Goal: Task Accomplishment & Management: Manage account settings

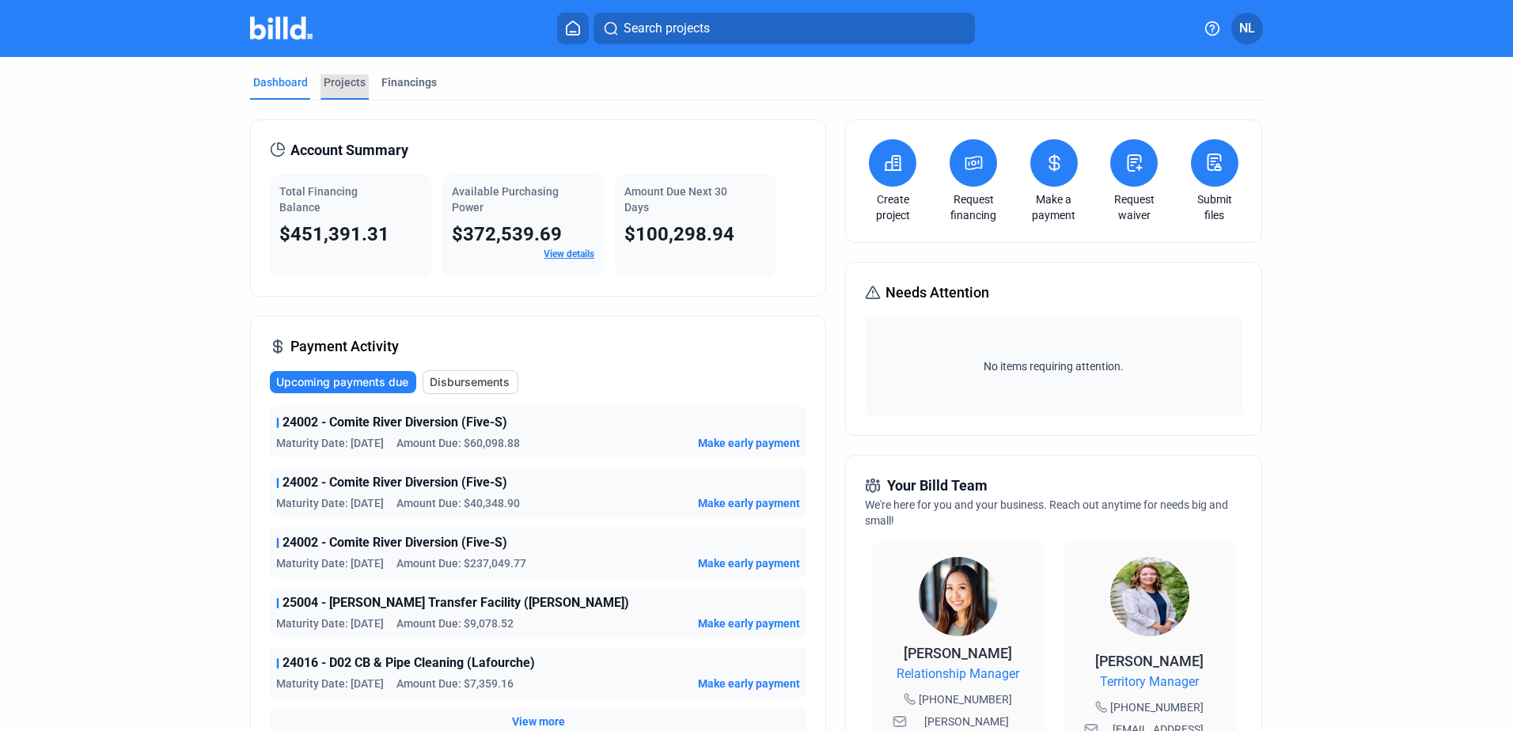
click at [343, 88] on div "Projects" at bounding box center [345, 82] width 42 height 16
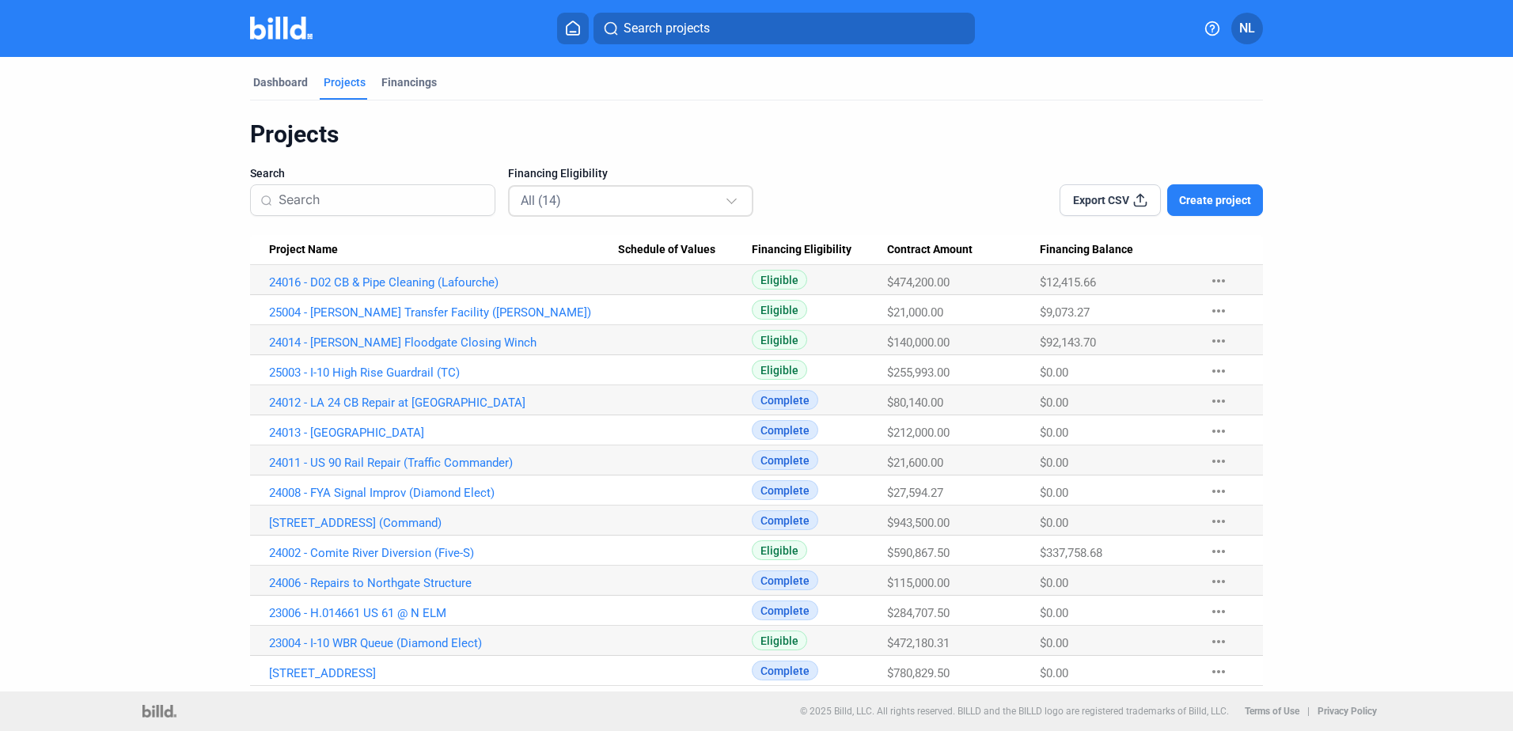
click at [580, 195] on div "All (14)" at bounding box center [623, 200] width 204 height 21
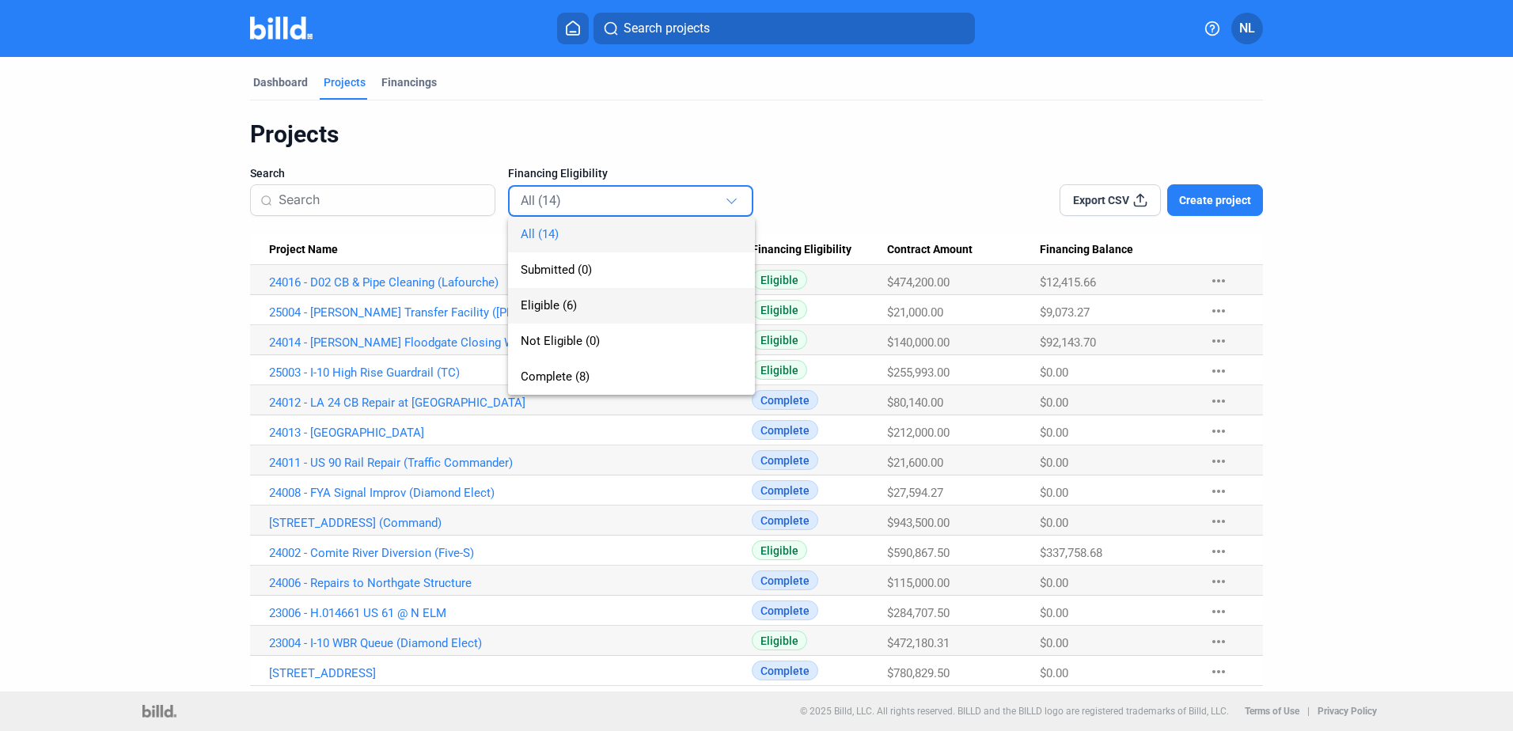
click at [552, 306] on span "Eligible (6)" at bounding box center [549, 305] width 56 height 14
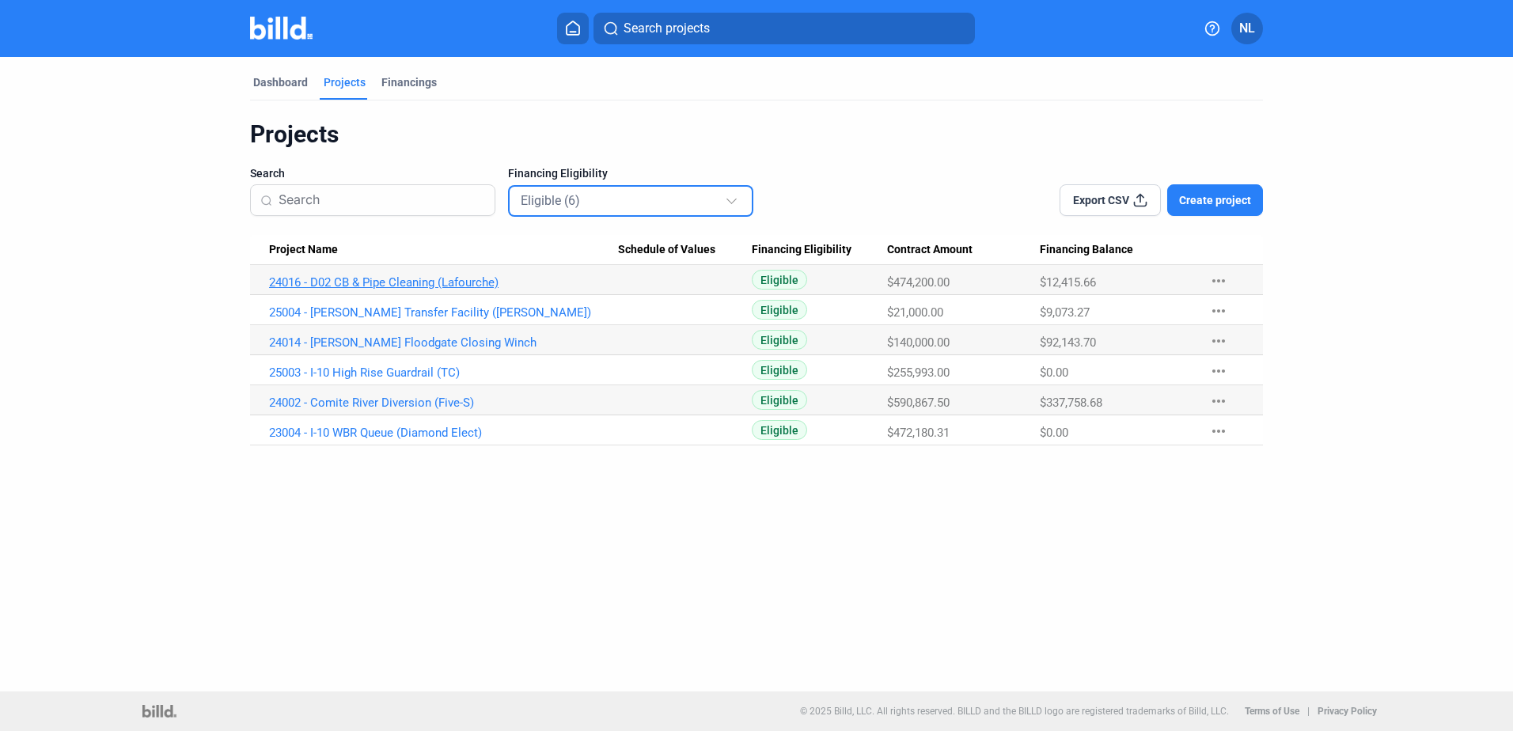
click at [490, 284] on link "24016 - D02 CB & Pipe Cleaning (Lafourche)" at bounding box center [443, 282] width 349 height 14
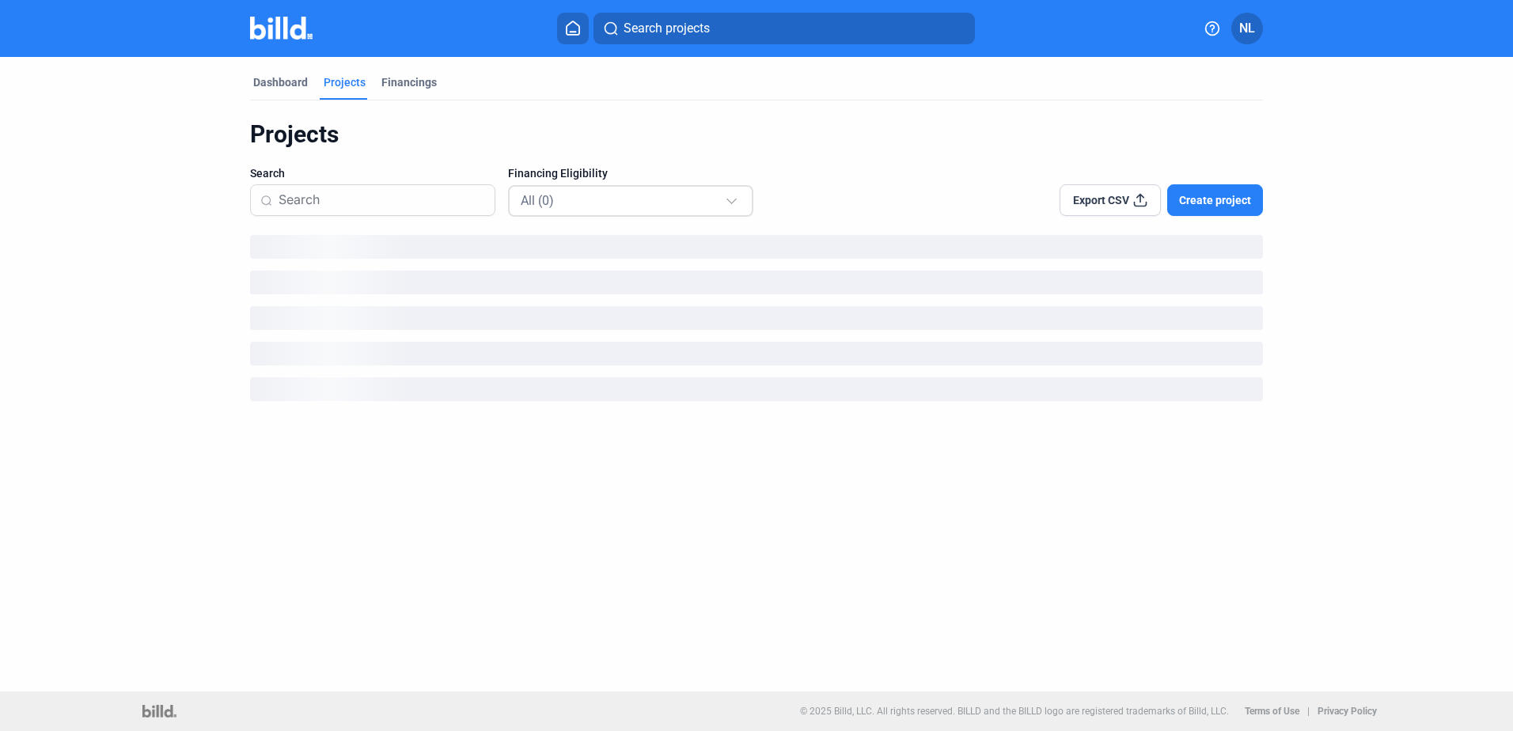
click at [608, 203] on div "All (0)" at bounding box center [623, 200] width 204 height 21
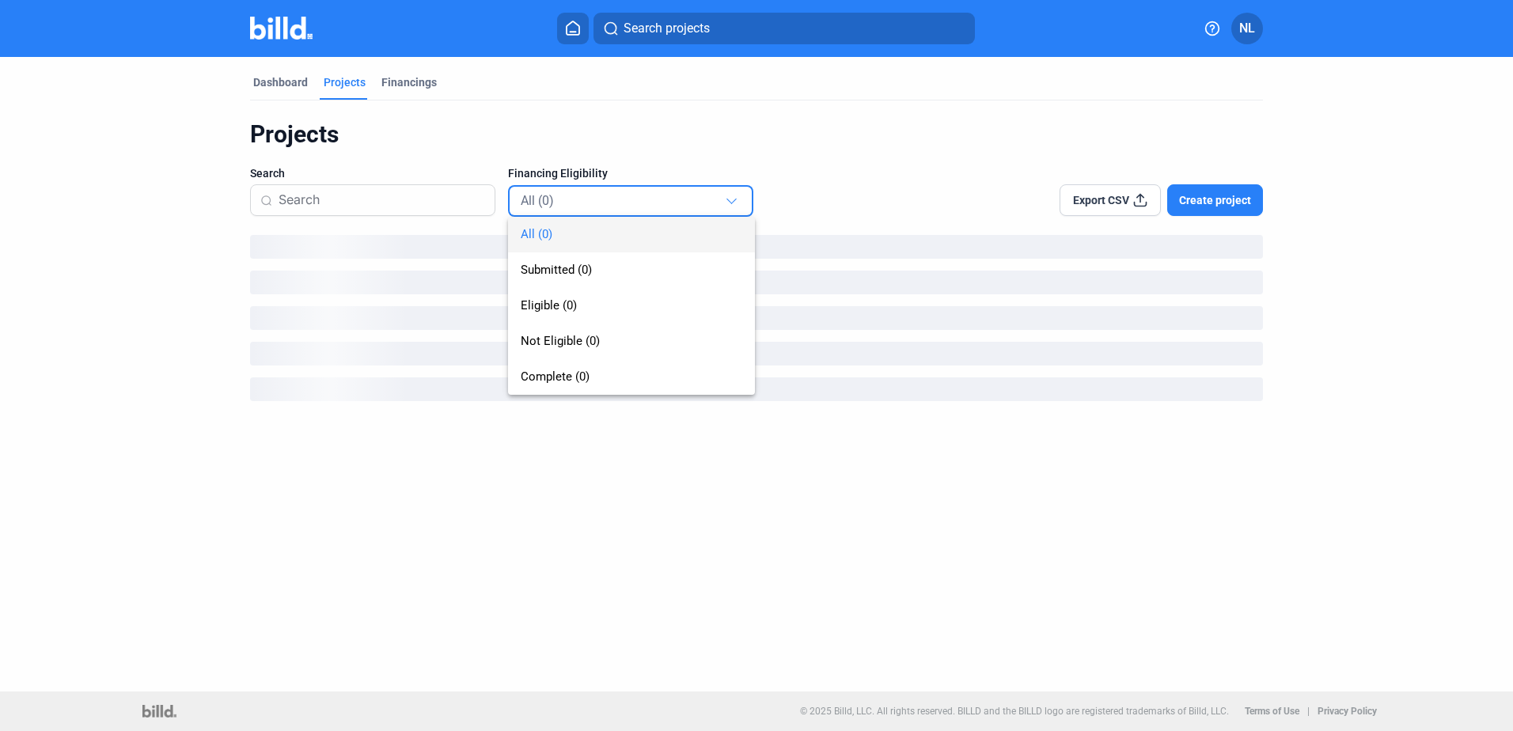
click at [626, 136] on div at bounding box center [756, 365] width 1513 height 731
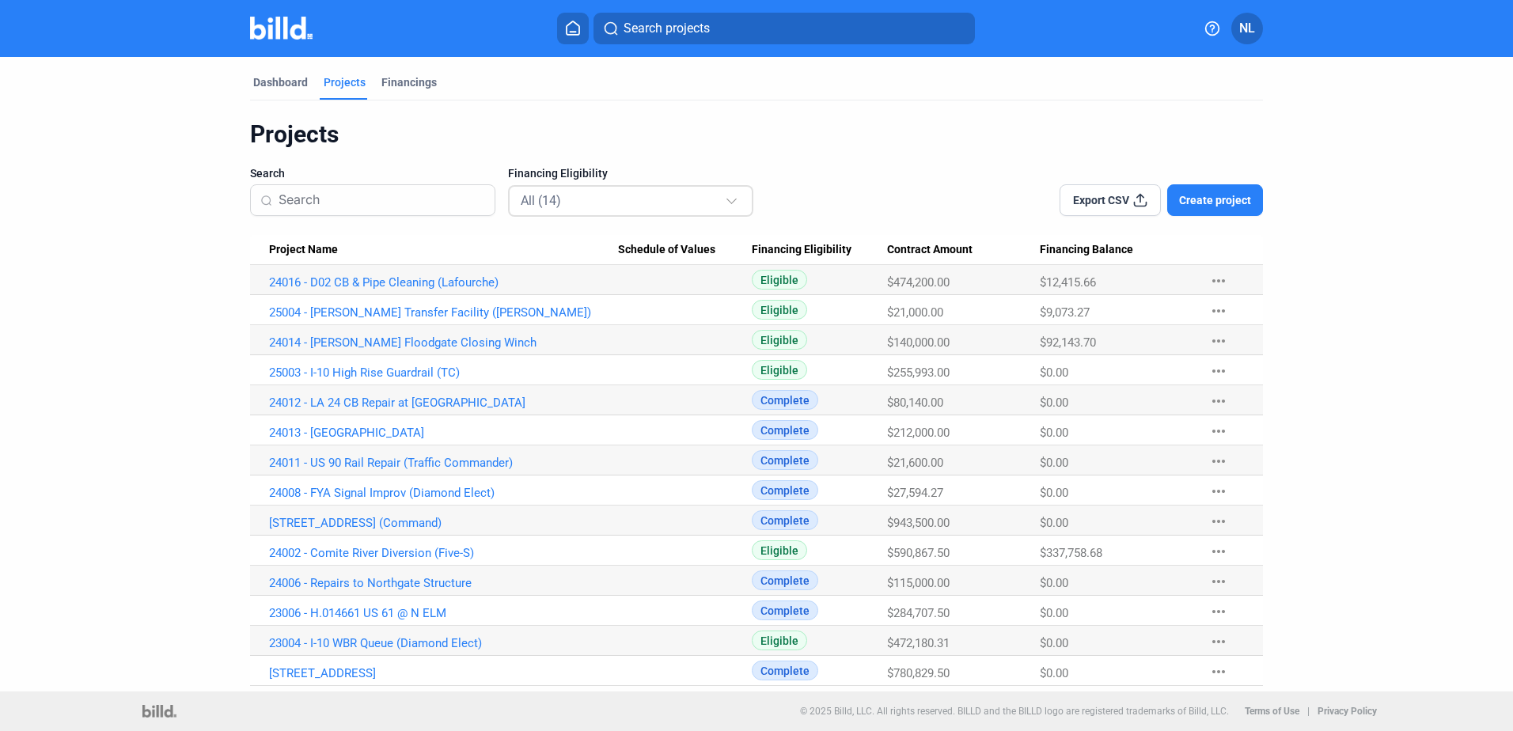
click at [559, 209] on div "All (14)" at bounding box center [623, 200] width 204 height 21
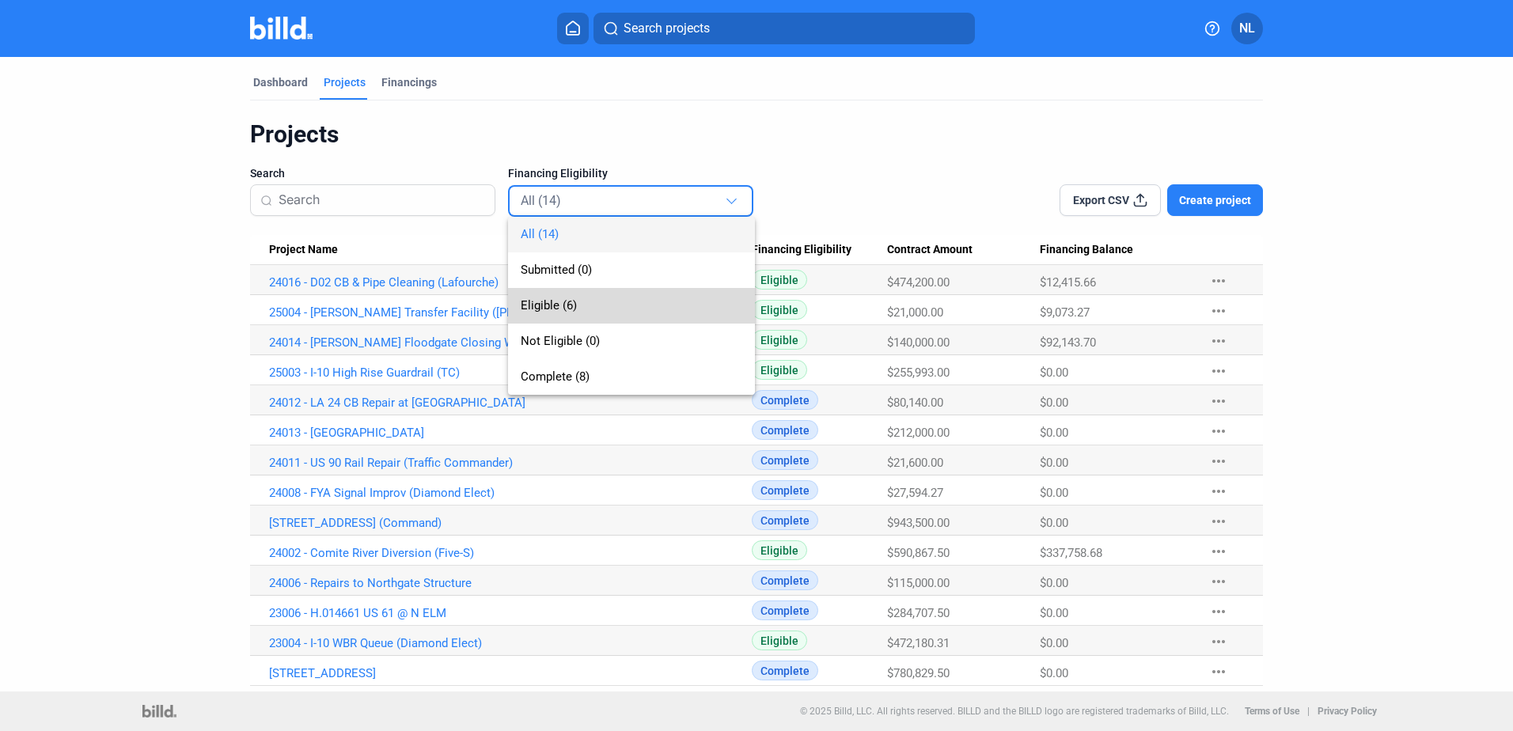
click at [548, 310] on span "Eligible (6)" at bounding box center [549, 305] width 56 height 14
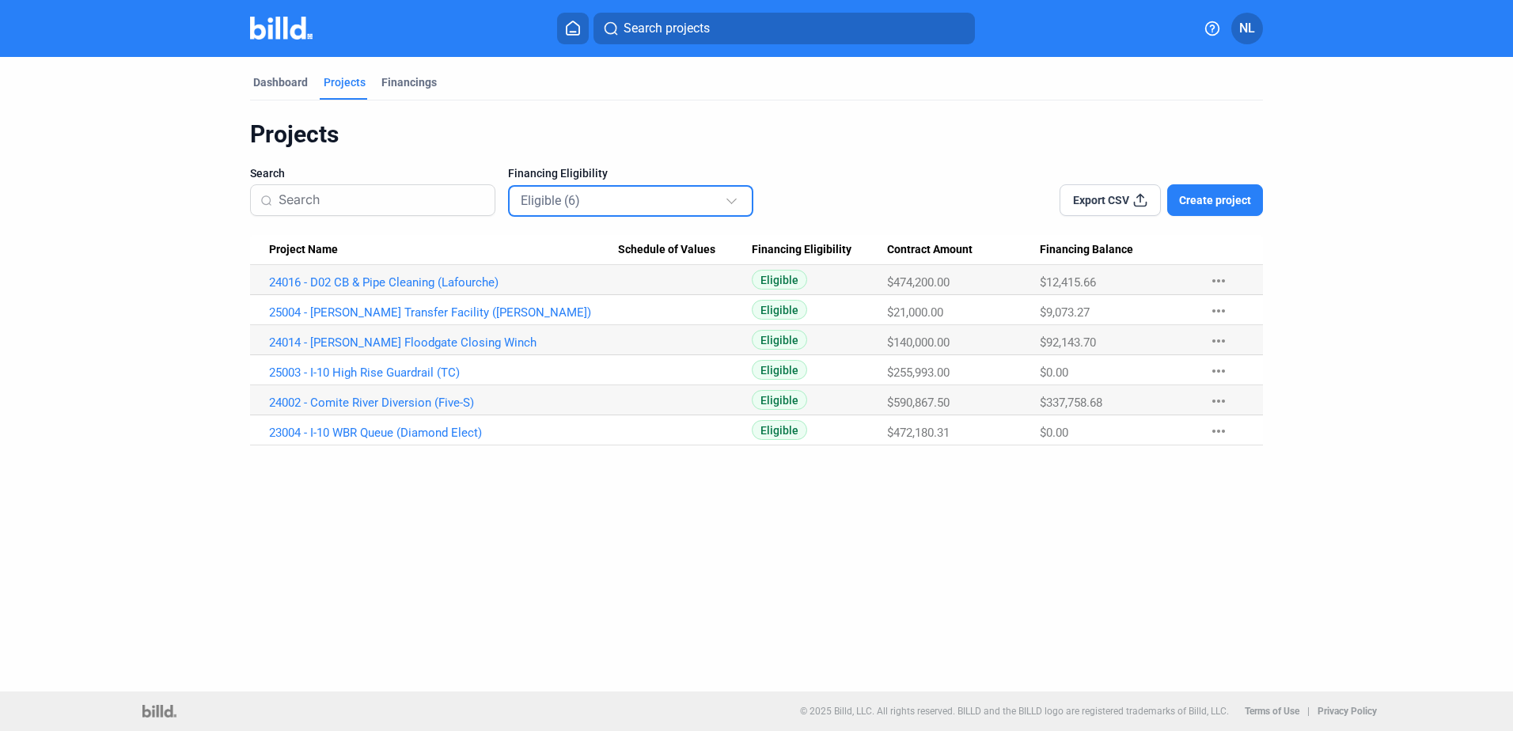
click at [309, 245] on span "Project Name" at bounding box center [303, 250] width 69 height 14
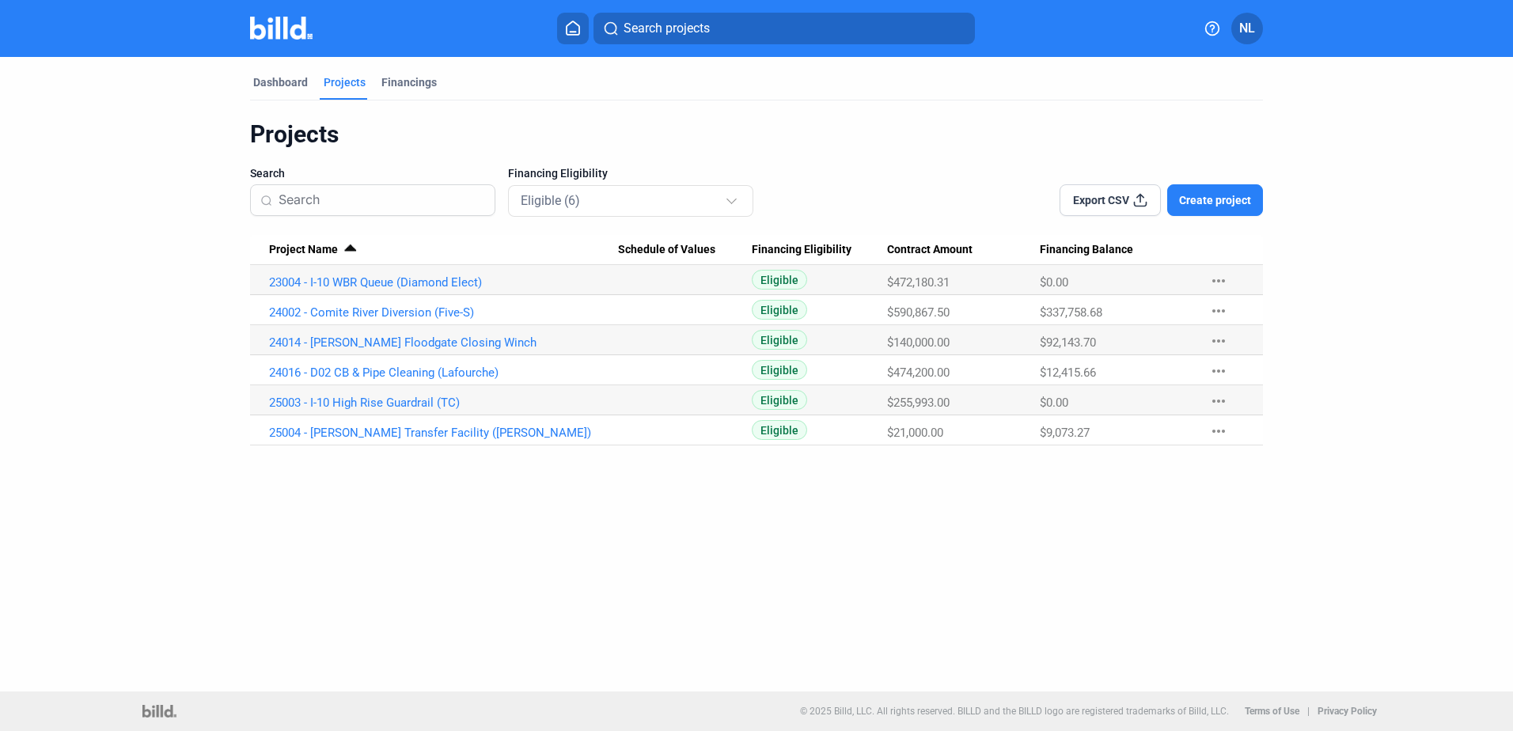
click at [394, 579] on div "Dashboard Projects Financings Projects Search Financing Eligibility Eligible (6…" at bounding box center [756, 374] width 1513 height 635
click at [1214, 398] on mat-icon "more_horiz" at bounding box center [1218, 401] width 19 height 19
click at [1276, 508] on button "Mark Project Complete" at bounding box center [1305, 510] width 222 height 38
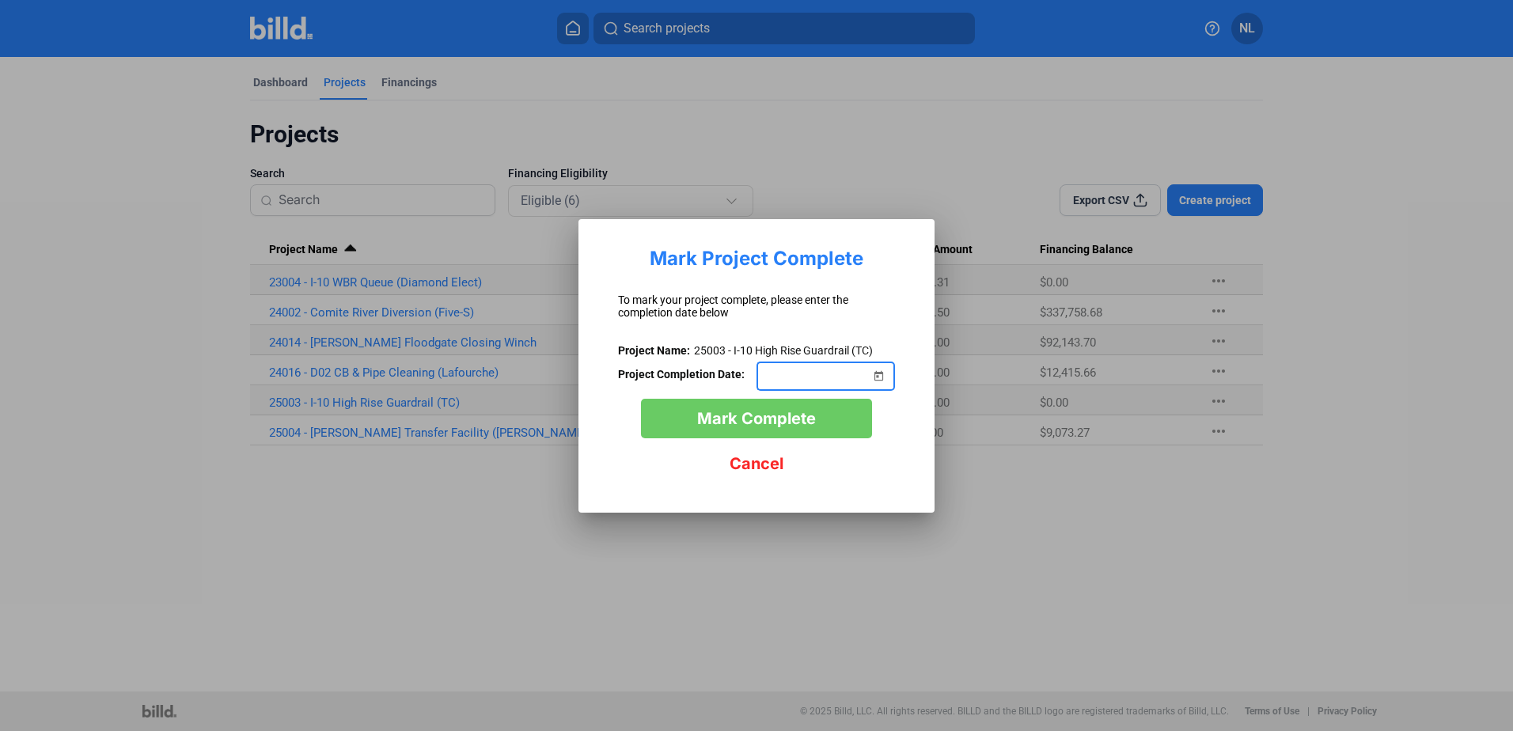
click at [882, 376] on span "Open calendar" at bounding box center [878, 366] width 38 height 38
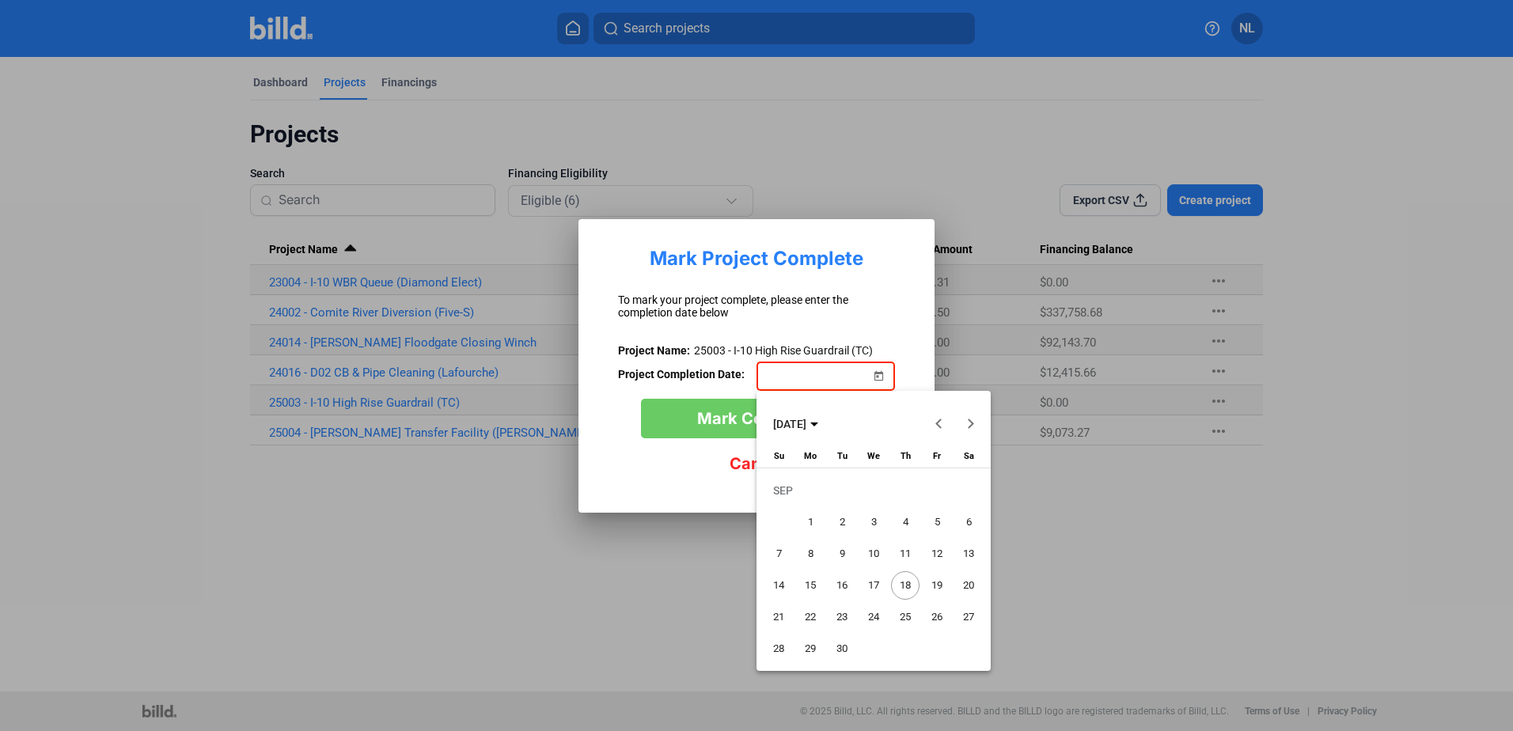
click at [806, 523] on span "1" at bounding box center [810, 522] width 28 height 28
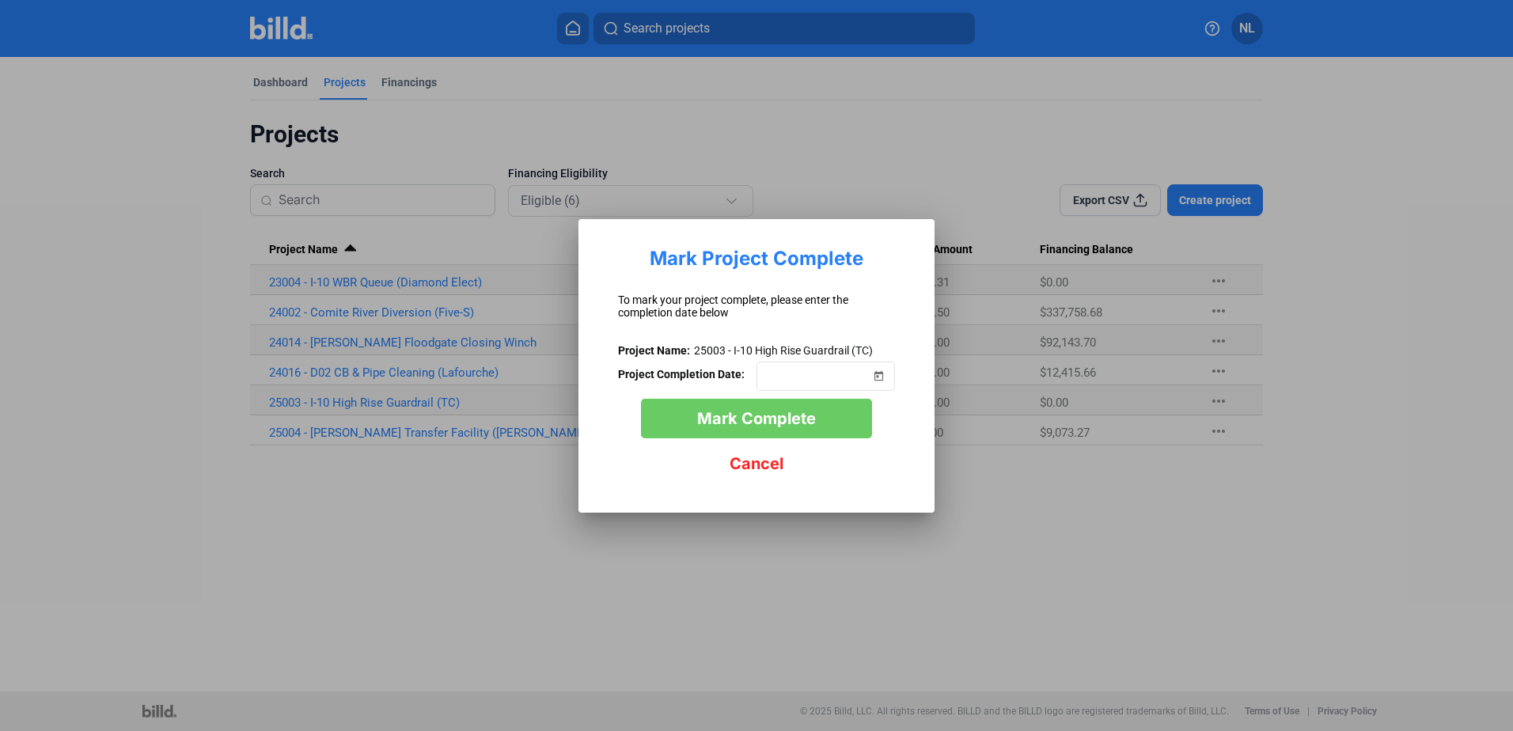
click at [812, 417] on span "Mark Complete" at bounding box center [756, 418] width 119 height 19
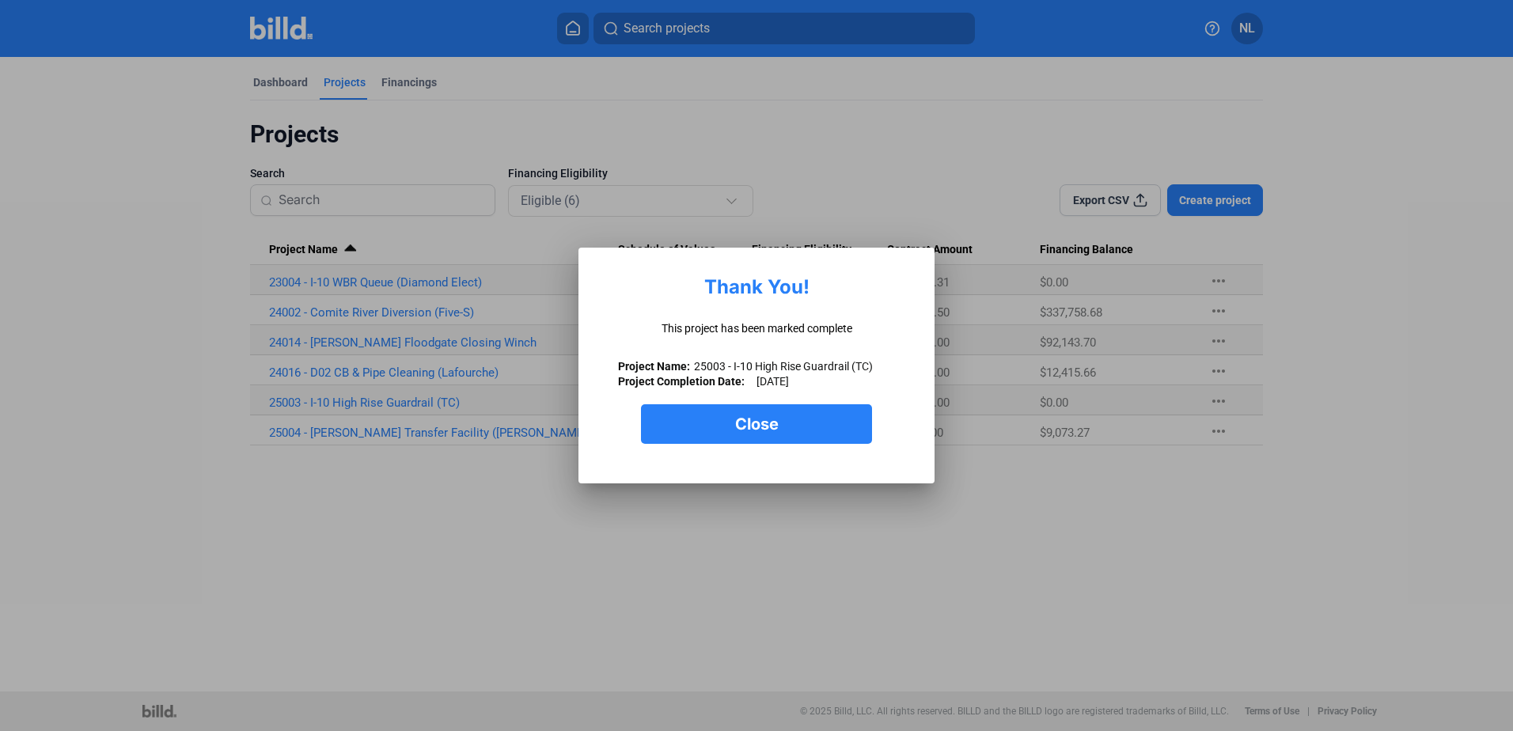
click at [800, 421] on button "Close" at bounding box center [756, 424] width 231 height 40
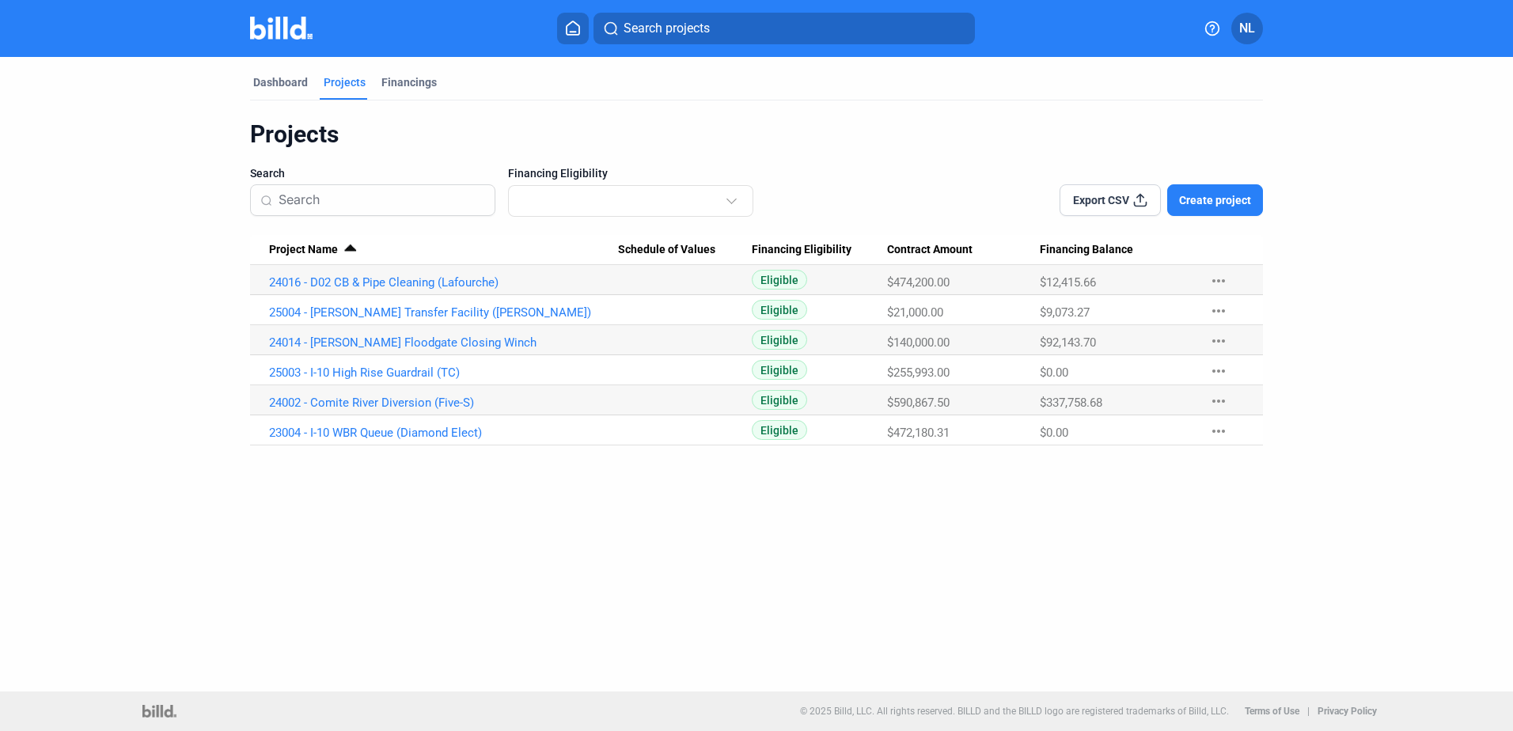
click at [315, 248] on span "Project Name" at bounding box center [303, 250] width 69 height 14
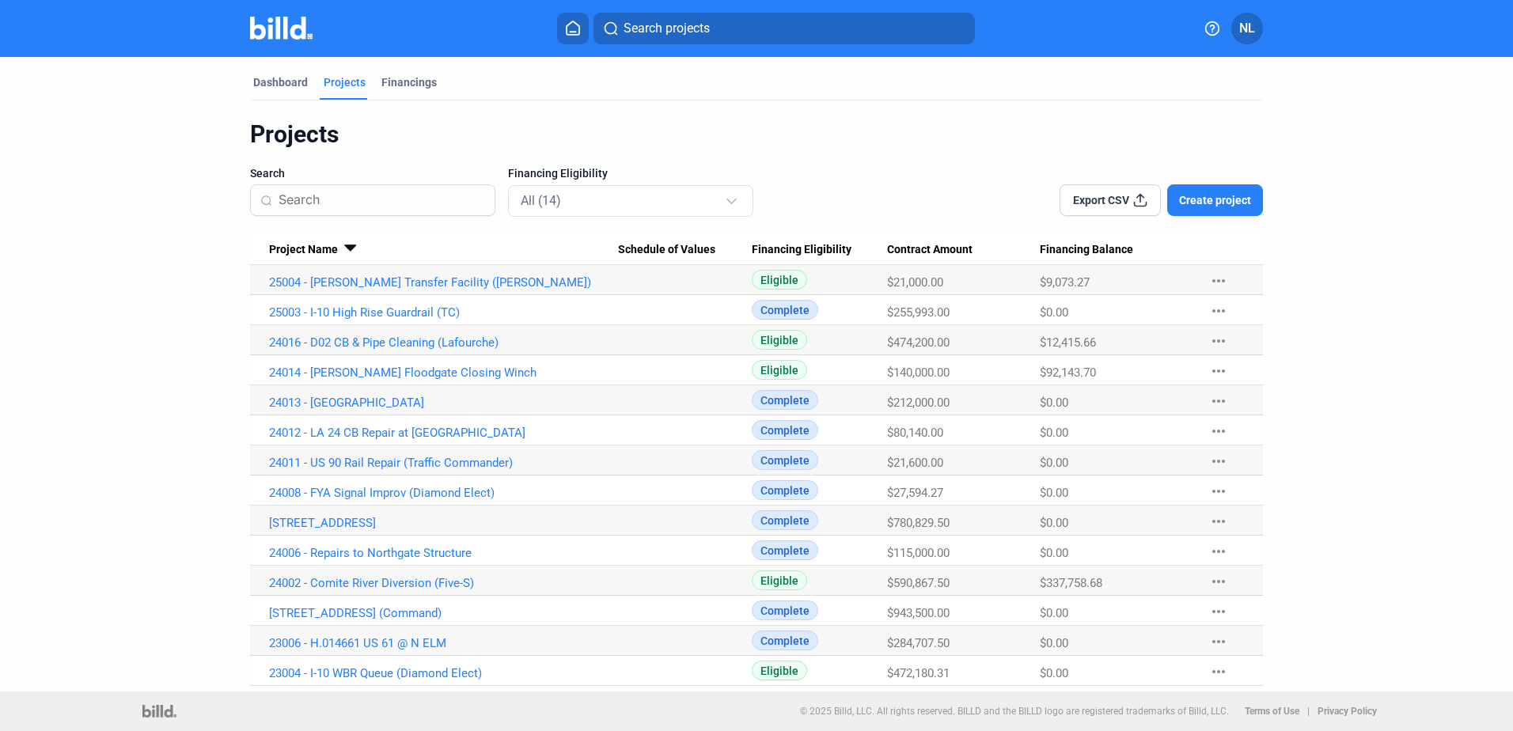
click at [316, 248] on span "Project Name" at bounding box center [303, 250] width 69 height 14
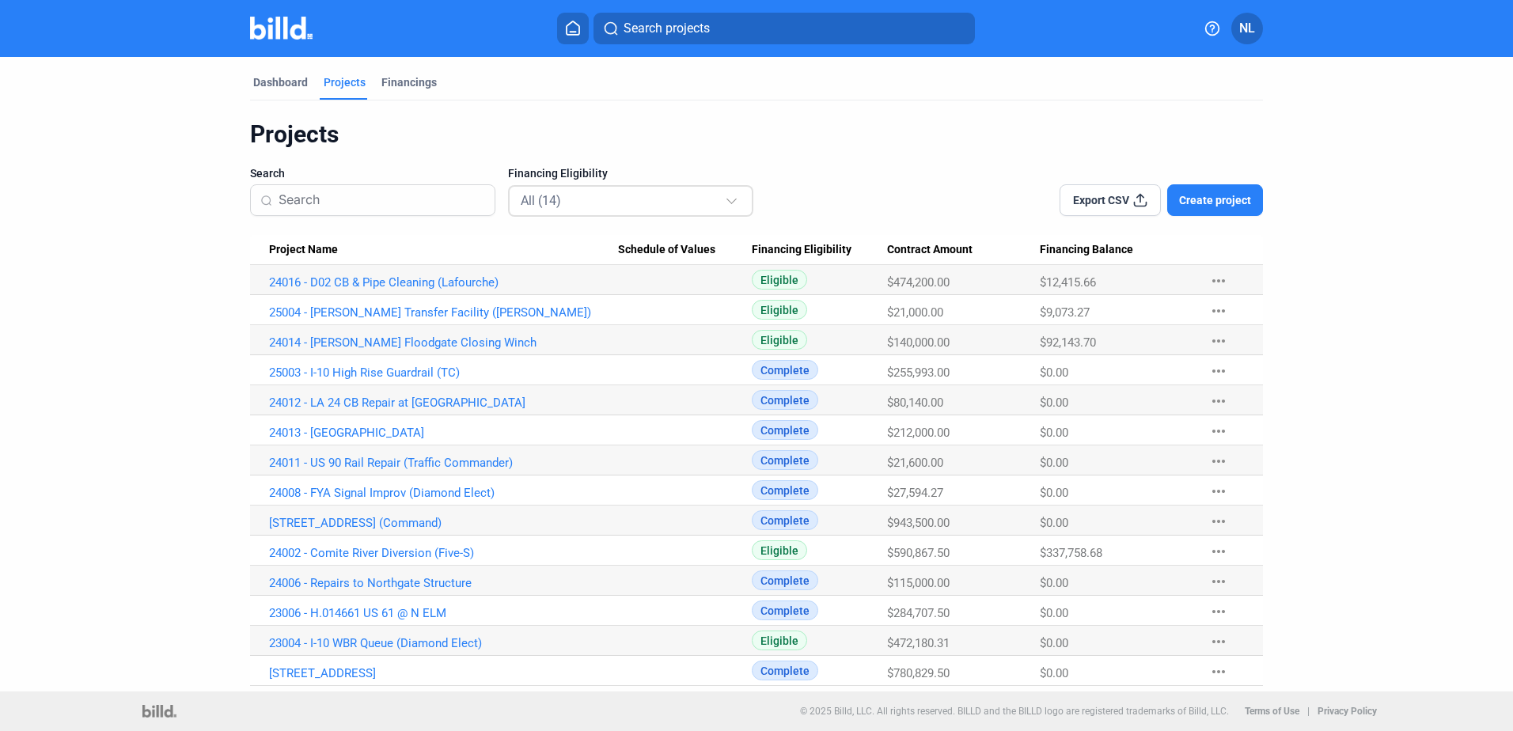
click at [550, 208] on div "All (14)" at bounding box center [623, 200] width 204 height 21
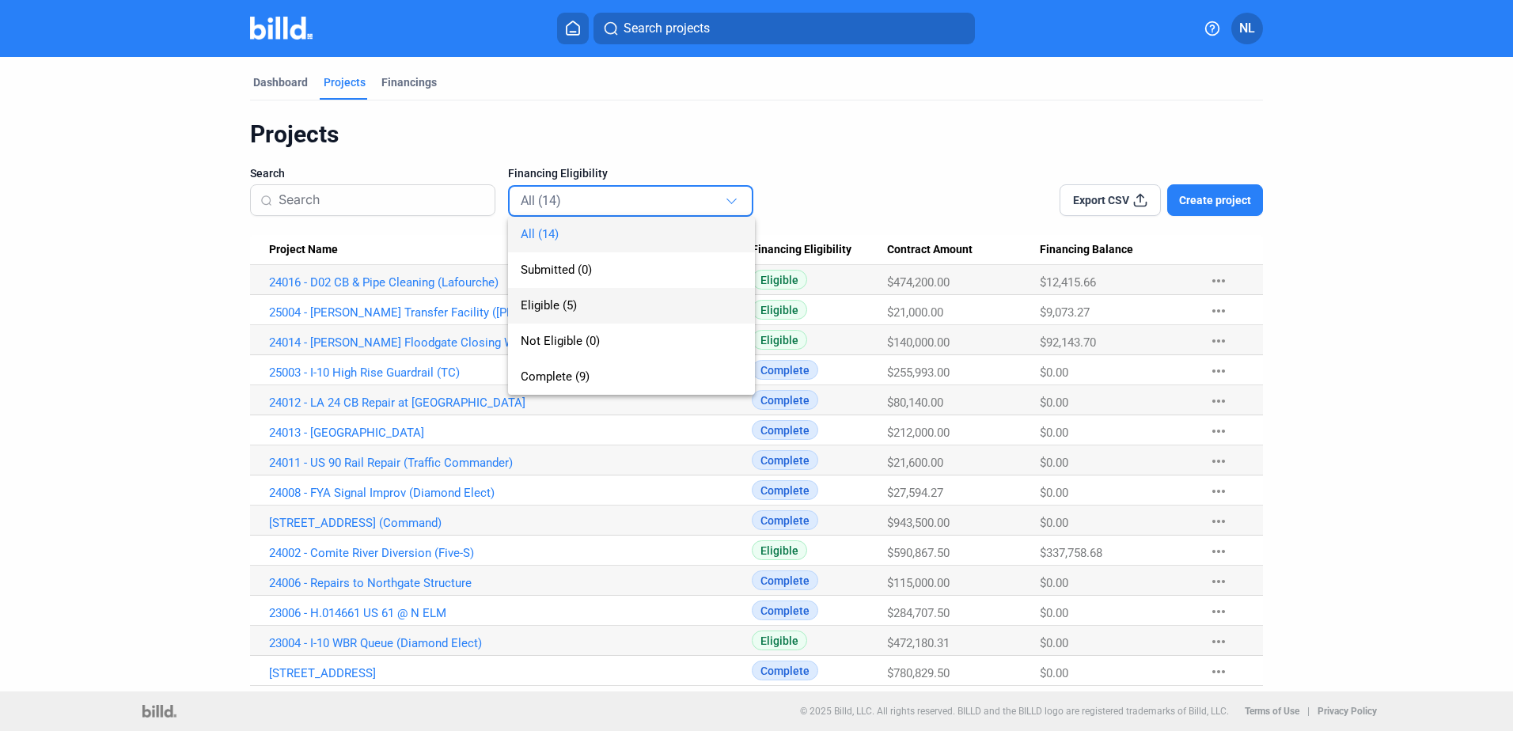
click at [549, 298] on span "Eligible (5)" at bounding box center [549, 305] width 56 height 14
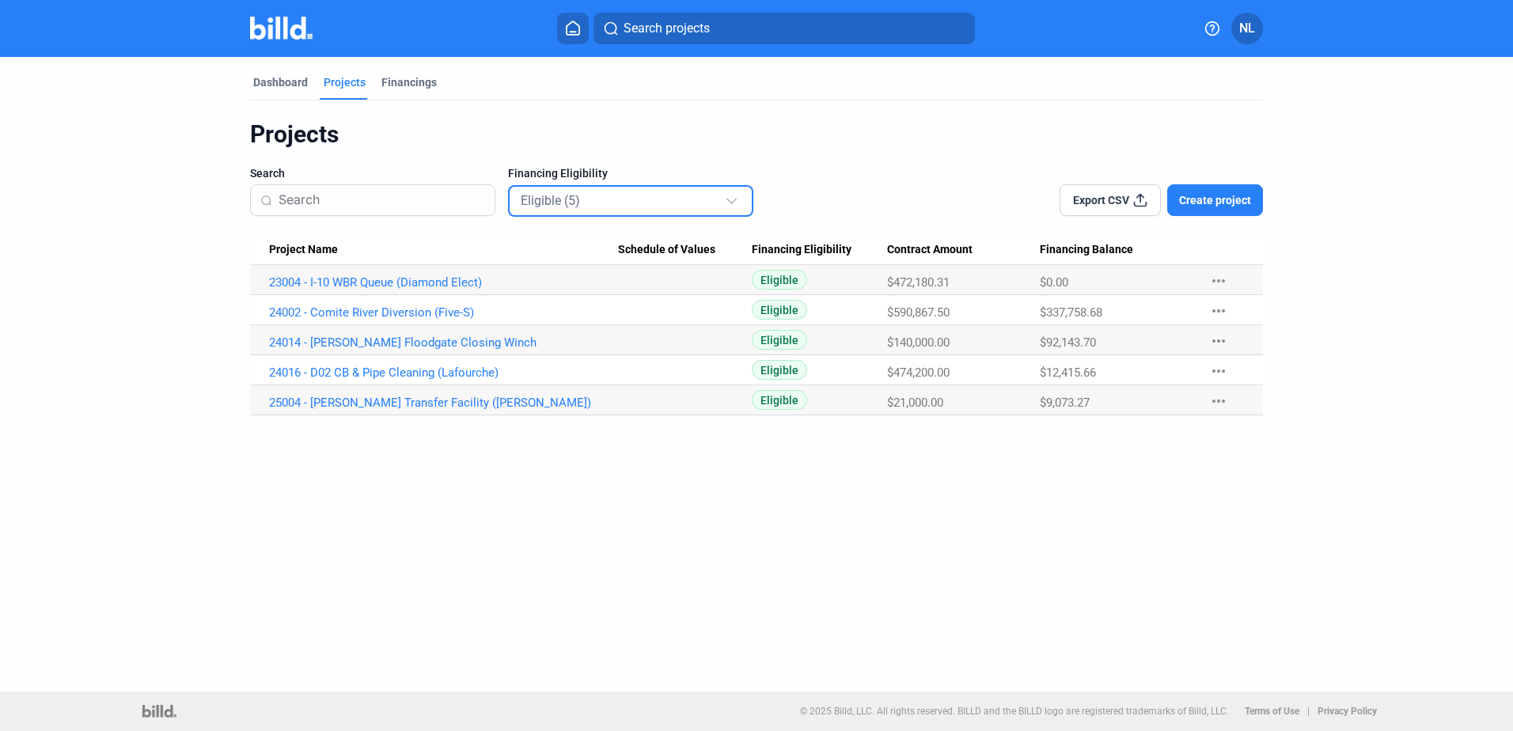
click at [747, 598] on div "Dashboard Projects Financings Projects Search Financing Eligibility Eligible (5…" at bounding box center [756, 374] width 1513 height 635
